Goal: Task Accomplishment & Management: Use online tool/utility

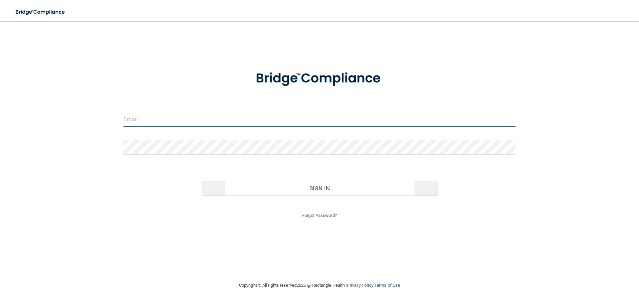
type input "[PERSON_NAME][EMAIL_ADDRESS][PERSON_NAME][DOMAIN_NAME]"
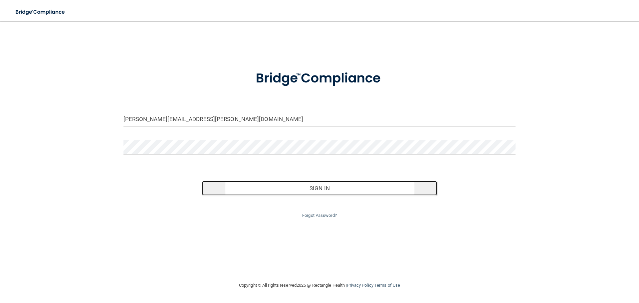
click at [321, 187] on button "Sign In" at bounding box center [319, 188] width 235 height 15
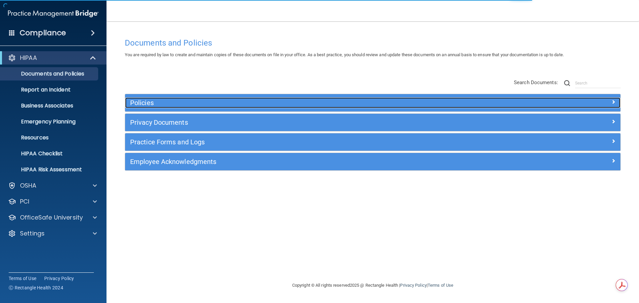
click at [160, 101] on h5 "Policies" at bounding box center [311, 102] width 362 height 7
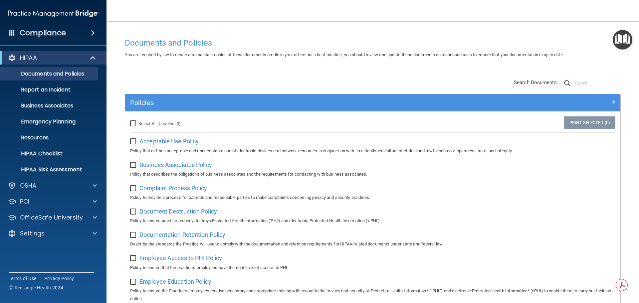
click at [176, 140] on span "Acceptable Use Policy" at bounding box center [168, 141] width 59 height 7
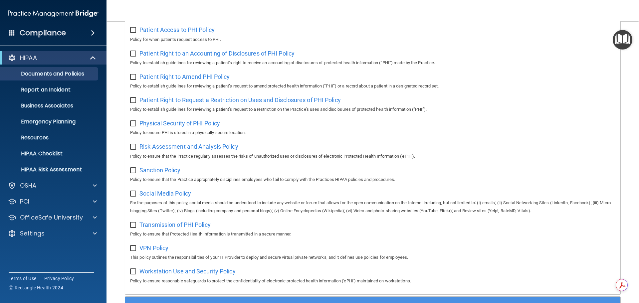
scroll to position [366, 0]
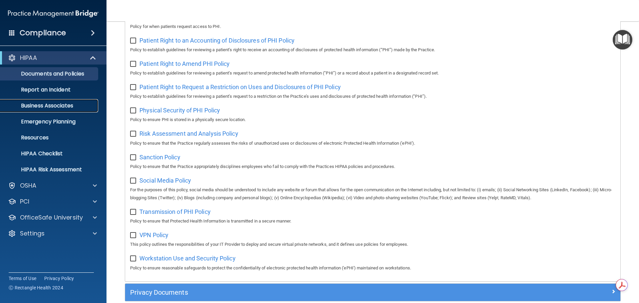
click at [50, 104] on p "Business Associates" at bounding box center [49, 106] width 91 height 7
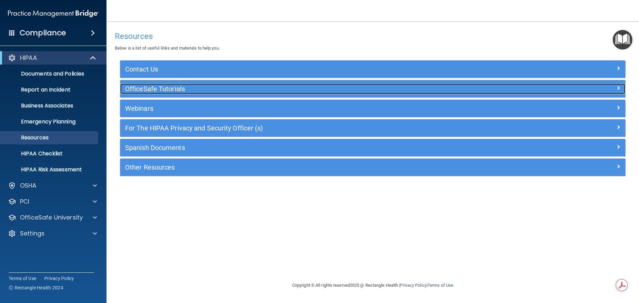
click at [161, 87] on h5 "OfficeSafe Tutorials" at bounding box center [309, 88] width 369 height 7
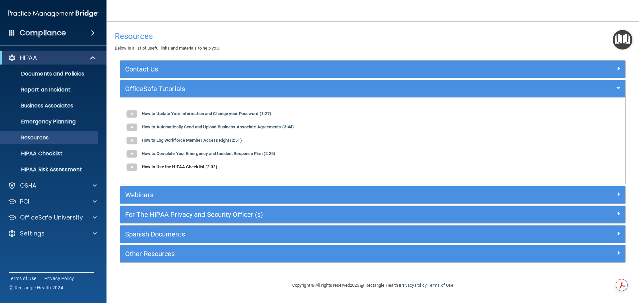
click at [189, 165] on b "How to Use the HIPAA Checklist (2:32)" at bounding box center [180, 167] width 76 height 5
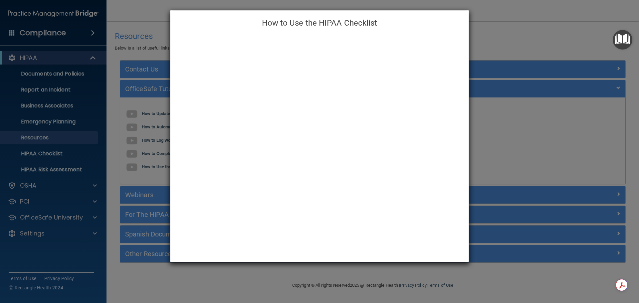
click at [496, 279] on div "How to Use the HIPAA Checklist" at bounding box center [319, 151] width 639 height 303
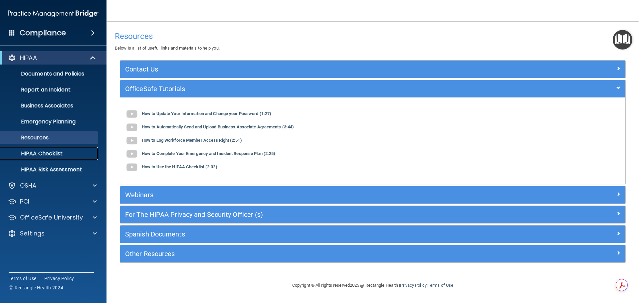
click at [48, 153] on p "HIPAA Checklist" at bounding box center [49, 153] width 91 height 7
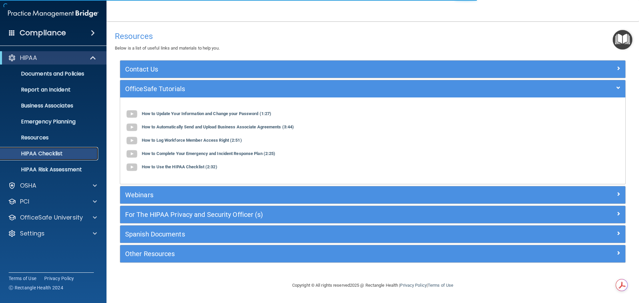
click at [43, 152] on p "HIPAA Checklist" at bounding box center [49, 153] width 91 height 7
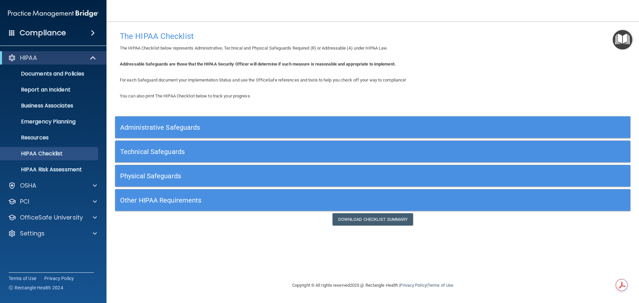
click at [193, 129] on h5 "Administrative Safeguards" at bounding box center [308, 127] width 377 height 7
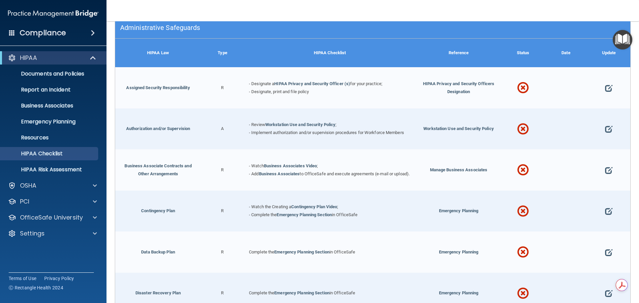
scroll to position [67, 0]
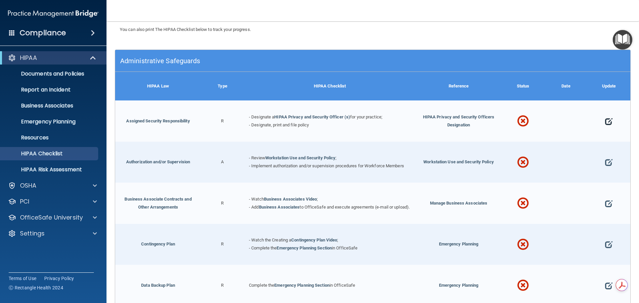
click at [605, 121] on span at bounding box center [608, 121] width 7 height 21
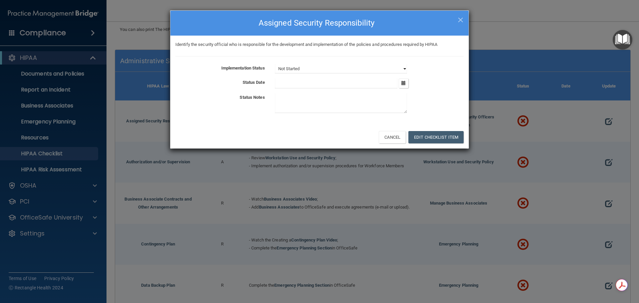
click at [405, 69] on select "Not Started In Progress Completed" at bounding box center [341, 68] width 132 height 9
click at [393, 136] on button "Cancel" at bounding box center [392, 137] width 27 height 12
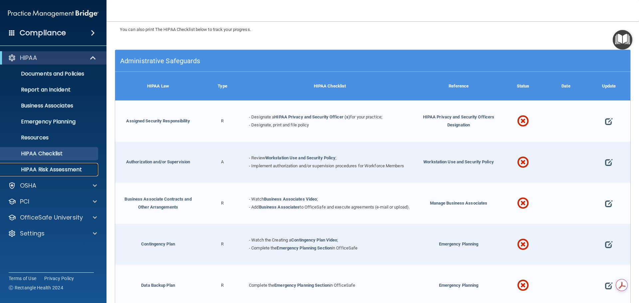
click at [54, 173] on p "HIPAA Risk Assessment" at bounding box center [49, 169] width 91 height 7
